Goal: Task Accomplishment & Management: Use online tool/utility

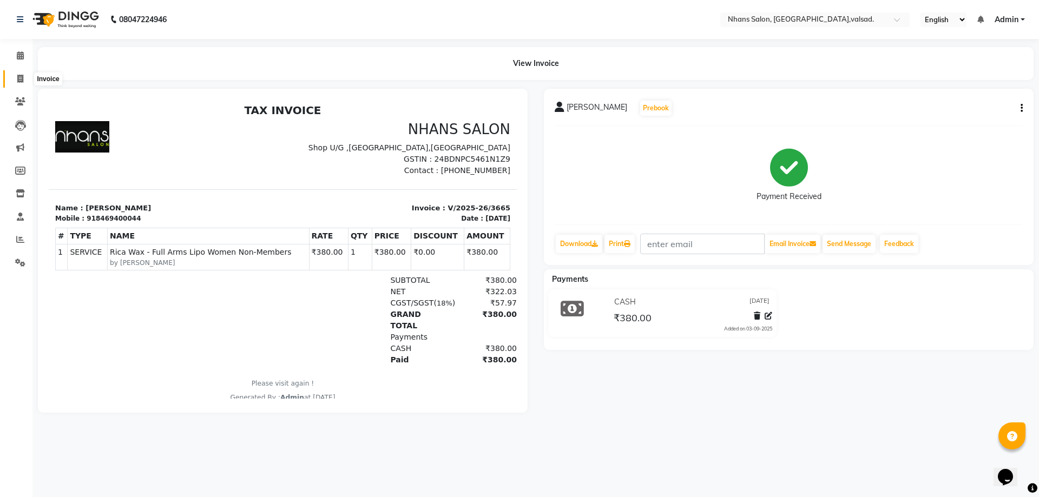
click at [19, 80] on icon at bounding box center [20, 79] width 6 height 8
select select "service"
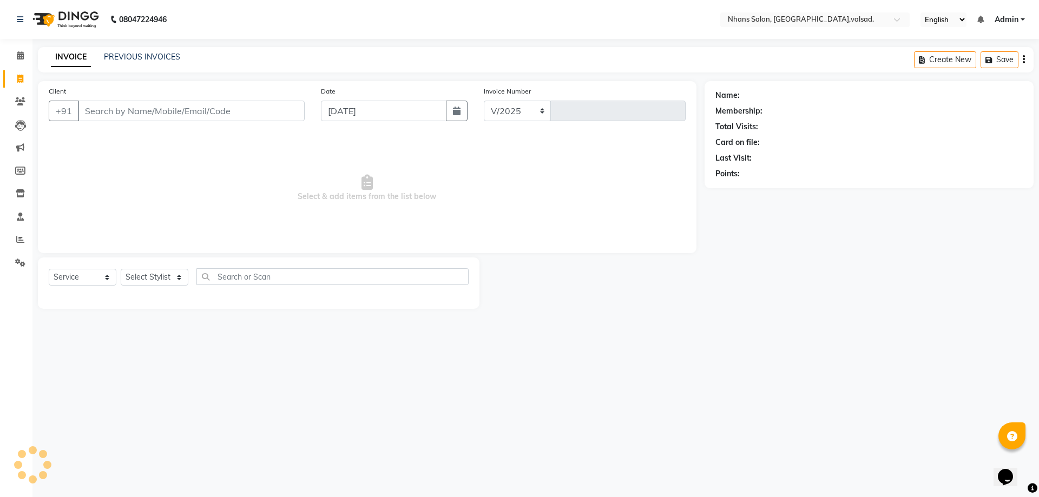
select select "3706"
type input "3667"
click at [153, 283] on select "Select Stylist [PERSON_NAME] DIVYA [PERSON_NAME] [PERSON_NAME] MEET OWAIS PALAK…" at bounding box center [155, 277] width 68 height 17
select select "52827"
click at [121, 269] on select "Select Stylist [PERSON_NAME] DIVYA [PERSON_NAME] [PERSON_NAME] MEET OWAIS PALAK…" at bounding box center [155, 277] width 68 height 17
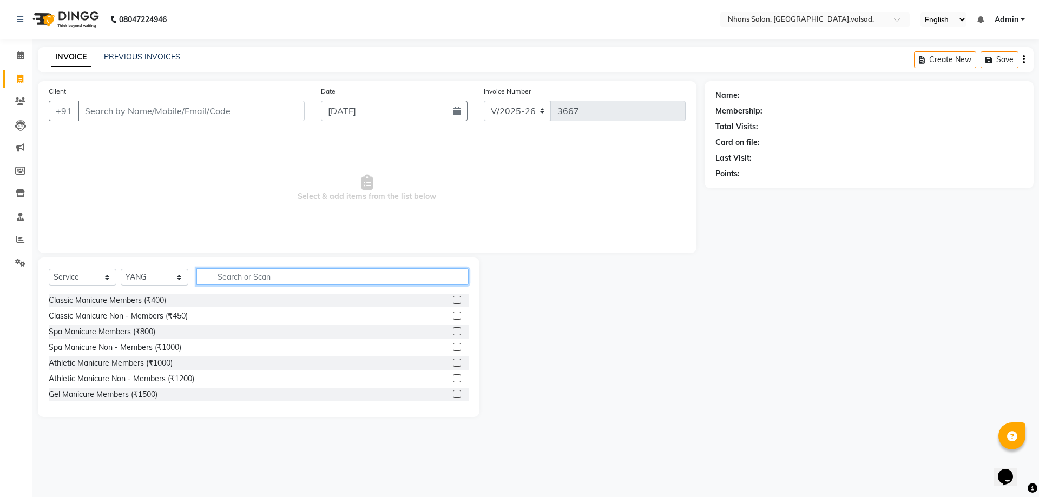
click at [260, 273] on input "text" at bounding box center [332, 276] width 272 height 17
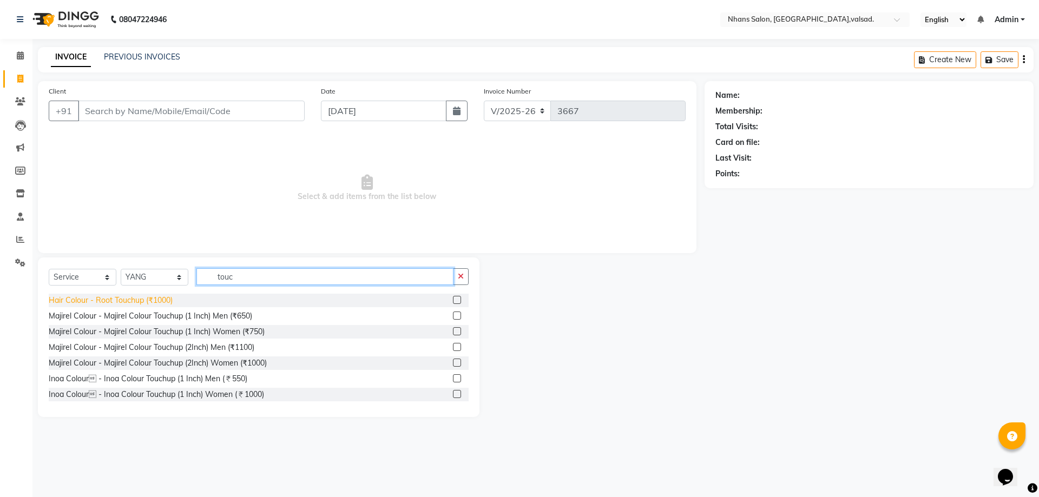
type input "touc"
drag, startPoint x: 116, startPoint y: 297, endPoint x: 161, endPoint y: 299, distance: 44.4
click at [117, 298] on div "Hair Colour - Root Touchup (₹1000)" at bounding box center [111, 300] width 124 height 11
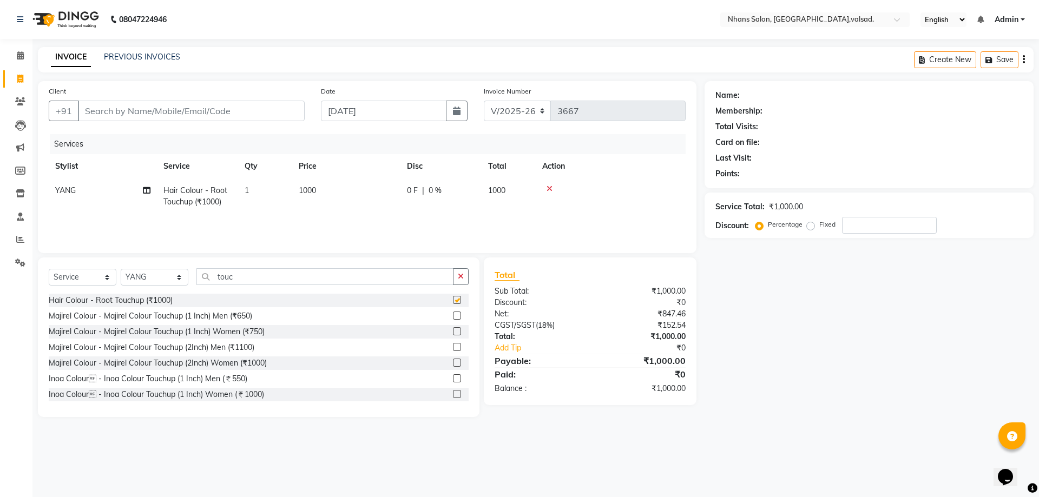
checkbox input "false"
click at [463, 268] on button "button" at bounding box center [461, 276] width 16 height 17
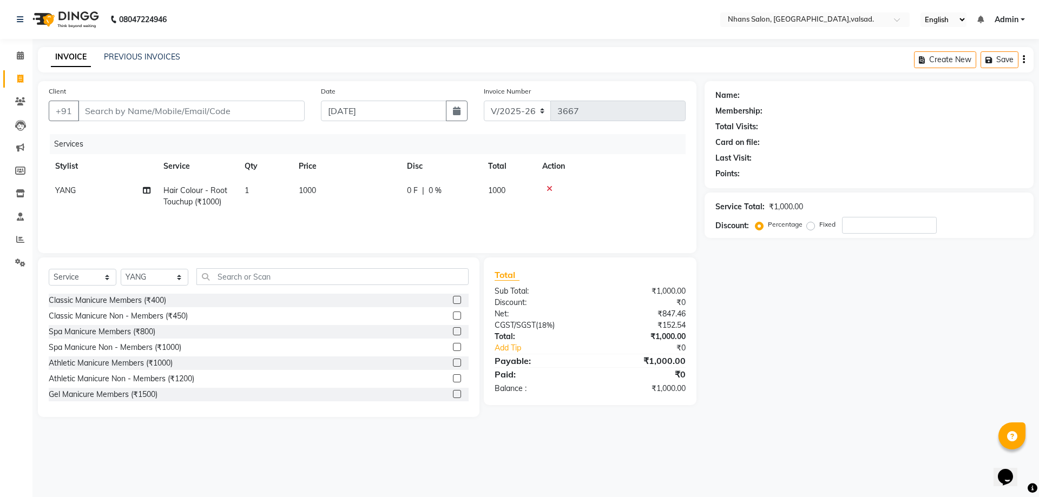
click at [448, 268] on div "Select Service Product Membership Package Voucher Prepaid Gift Card Select Styl…" at bounding box center [259, 338] width 442 height 160
click at [446, 272] on input "text" at bounding box center [332, 276] width 272 height 17
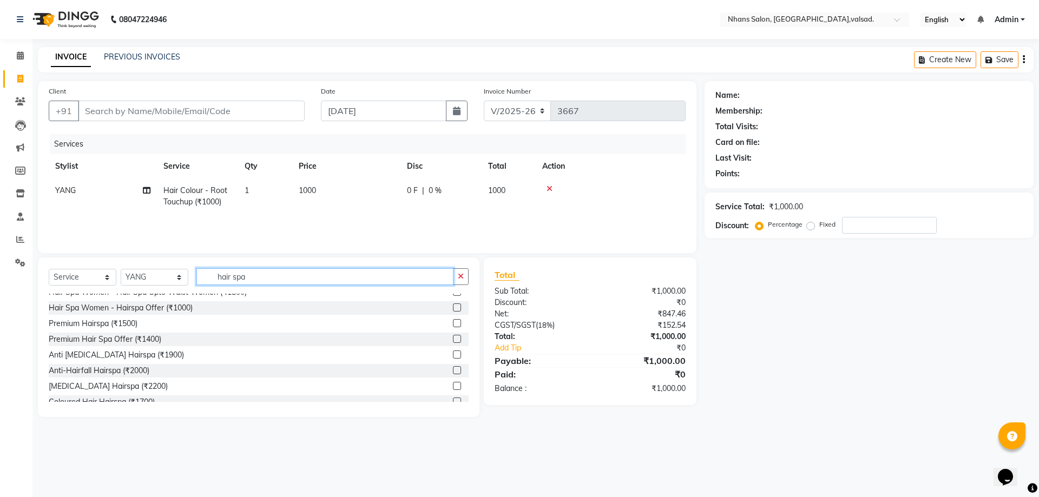
scroll to position [73, 0]
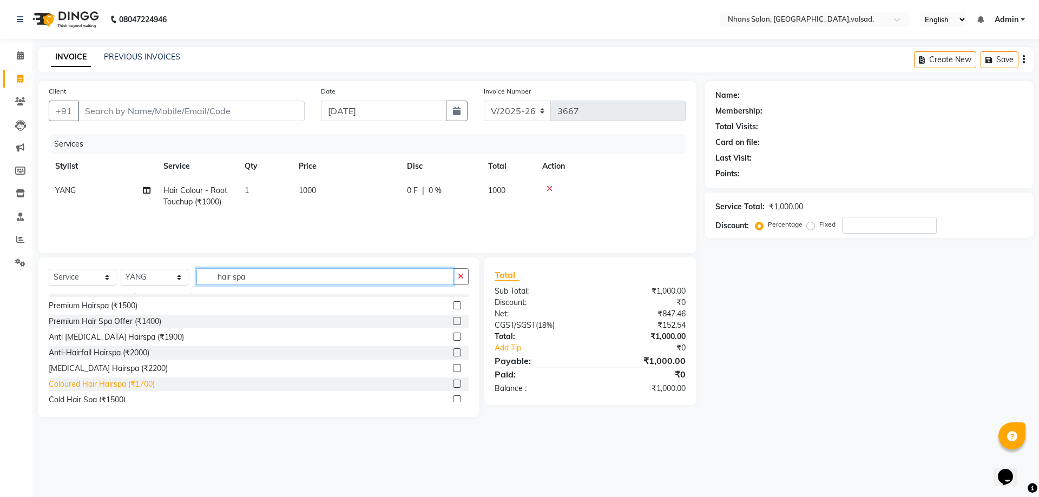
type input "hair spa"
click at [145, 388] on div "Coloured Hair Hairspa (₹1700)" at bounding box center [102, 384] width 106 height 11
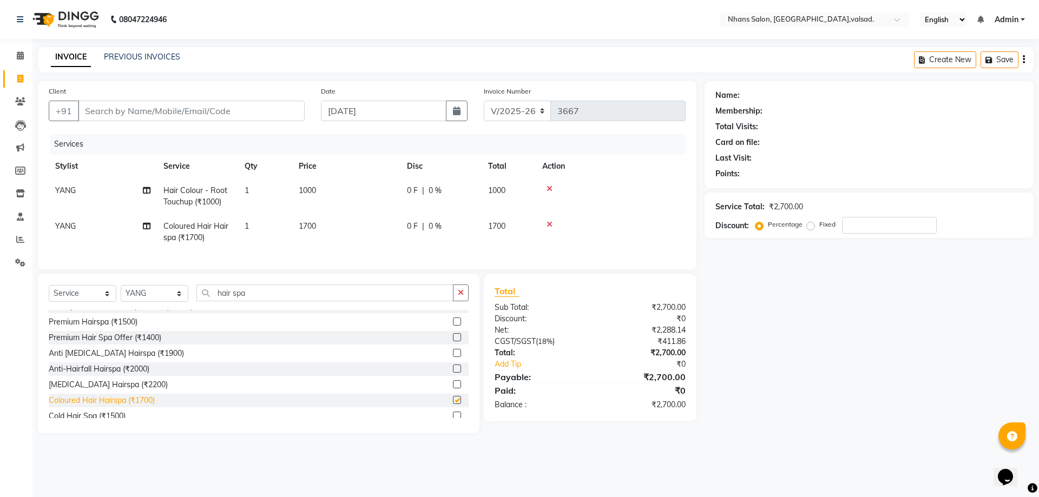
checkbox input "false"
click at [120, 103] on input "Client" at bounding box center [191, 111] width 227 height 21
type input "8"
type input "0"
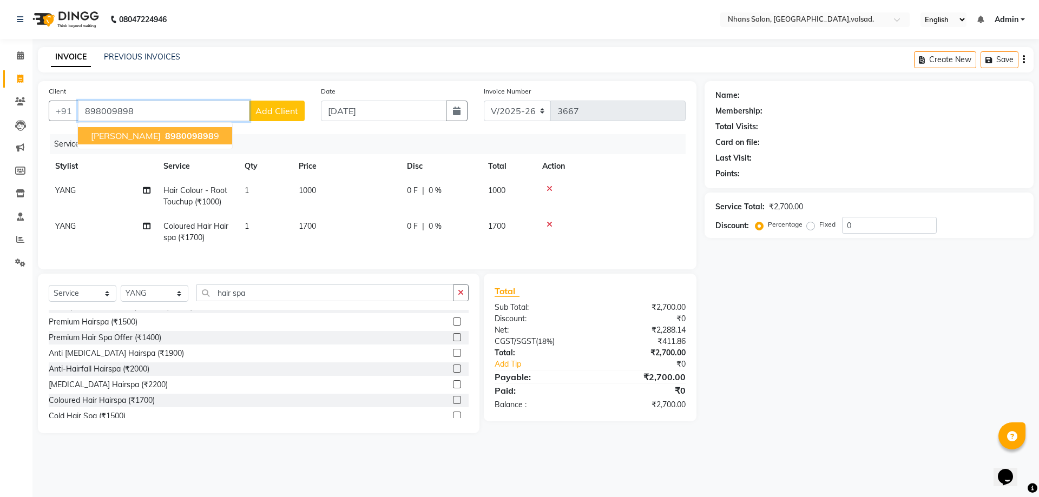
click at [132, 139] on span "[PERSON_NAME]" at bounding box center [126, 135] width 70 height 11
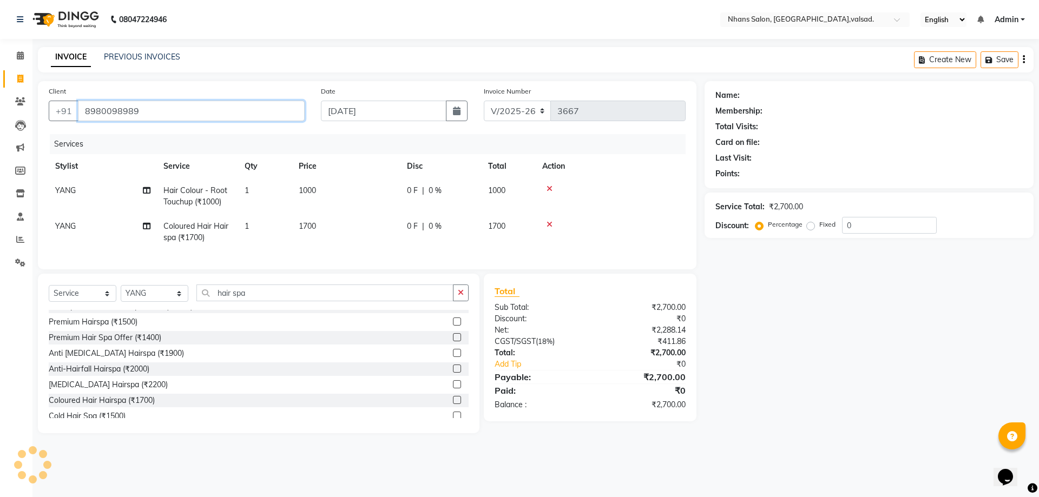
type input "8980098989"
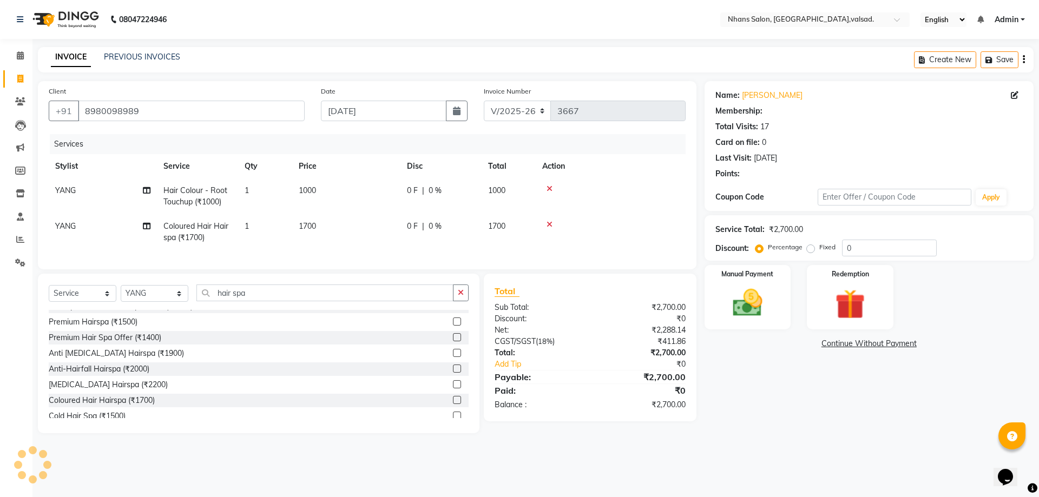
select select "1: Object"
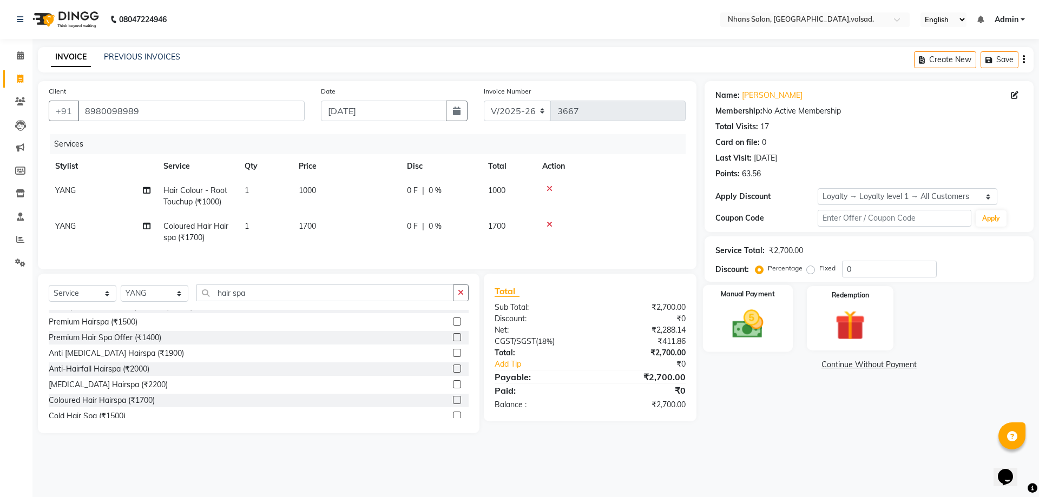
click at [732, 334] on img at bounding box center [748, 324] width 50 height 36
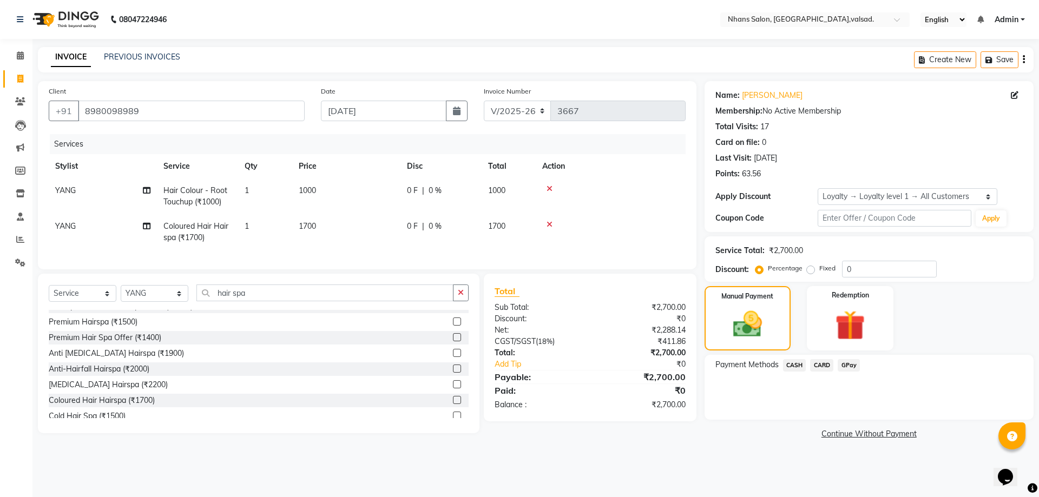
click at [795, 361] on span "CASH" at bounding box center [794, 365] width 23 height 12
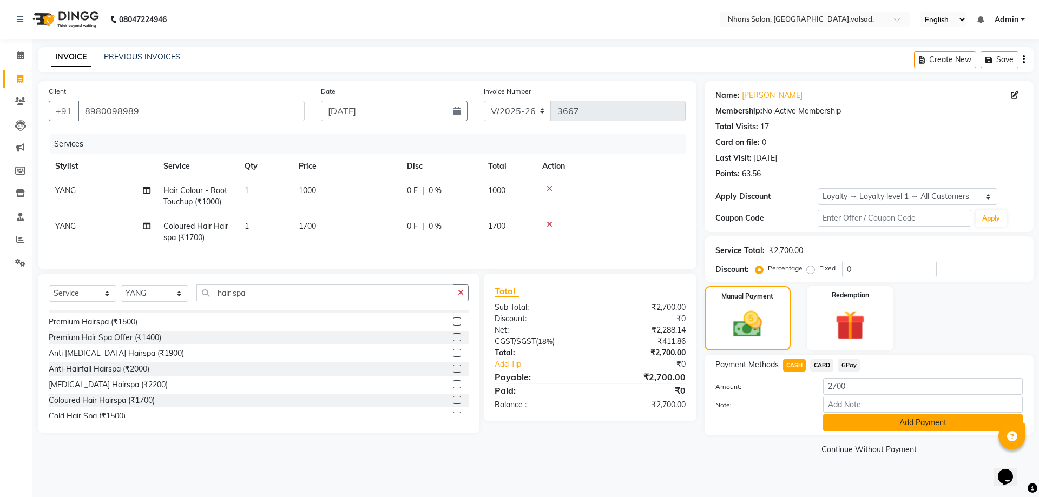
click at [897, 416] on button "Add Payment" at bounding box center [923, 423] width 200 height 17
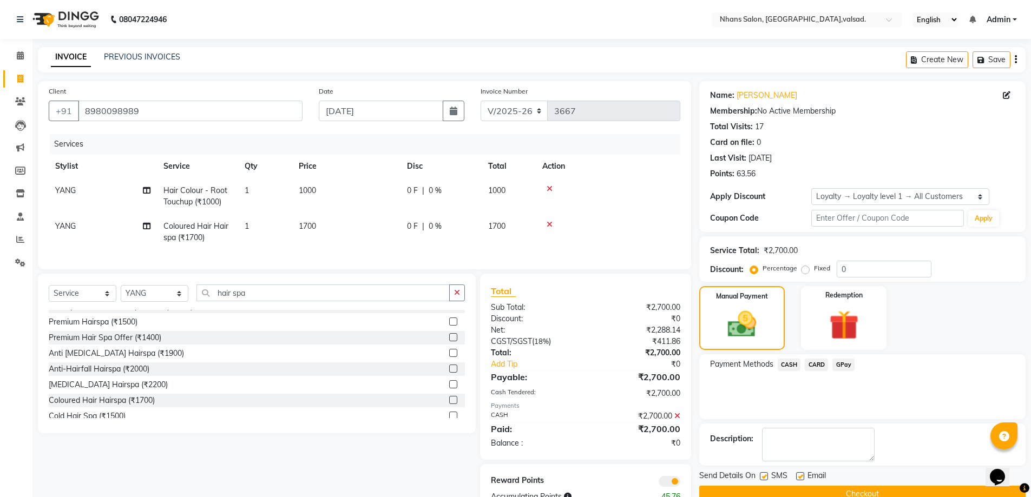
click at [929, 493] on button "Checkout" at bounding box center [862, 494] width 326 height 17
